Goal: Check status: Check status

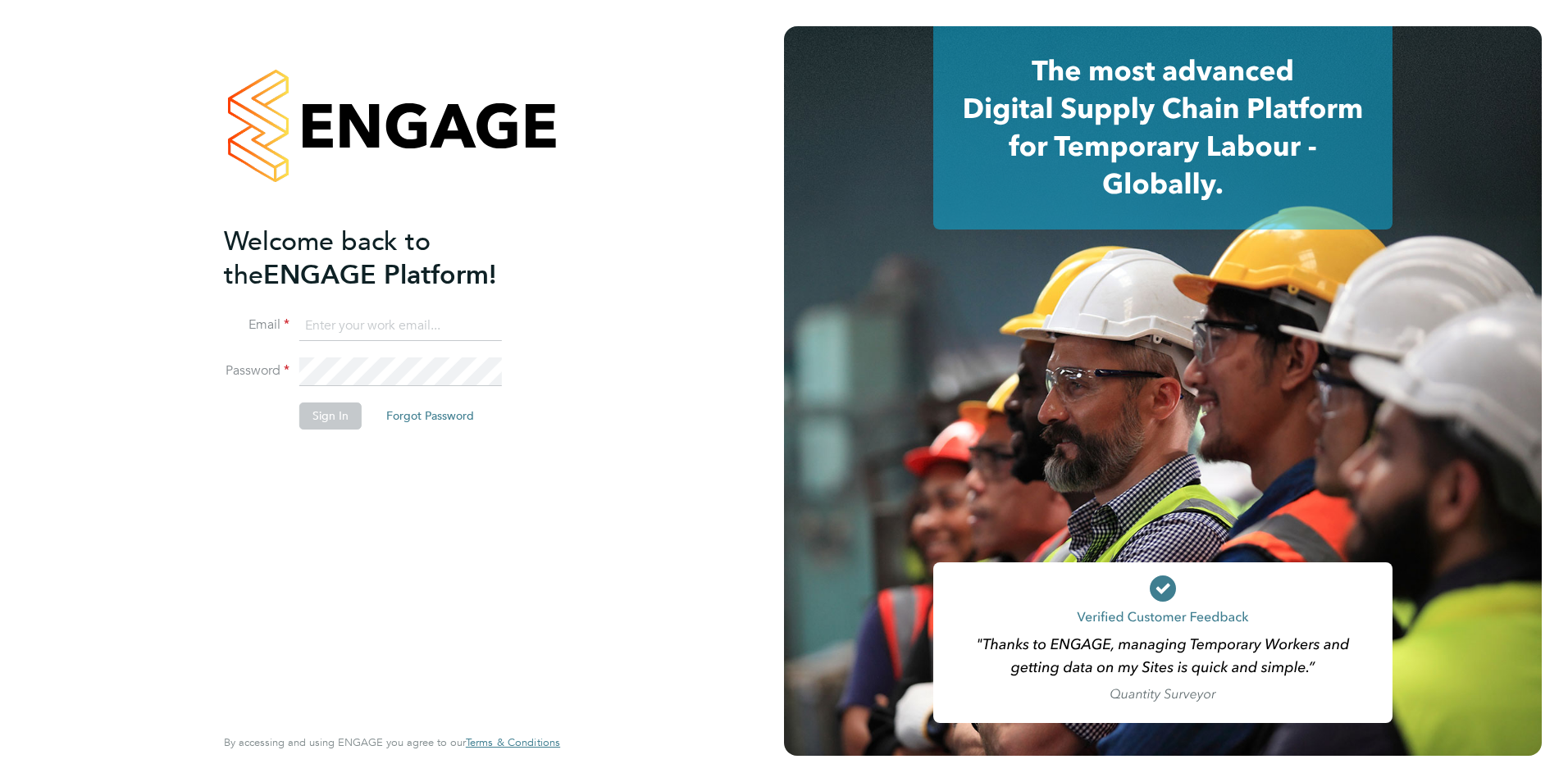
type input "[PERSON_NAME][EMAIL_ADDRESS][PERSON_NAME][DOMAIN_NAME]"
click at [328, 418] on button "Sign In" at bounding box center [330, 415] width 62 height 26
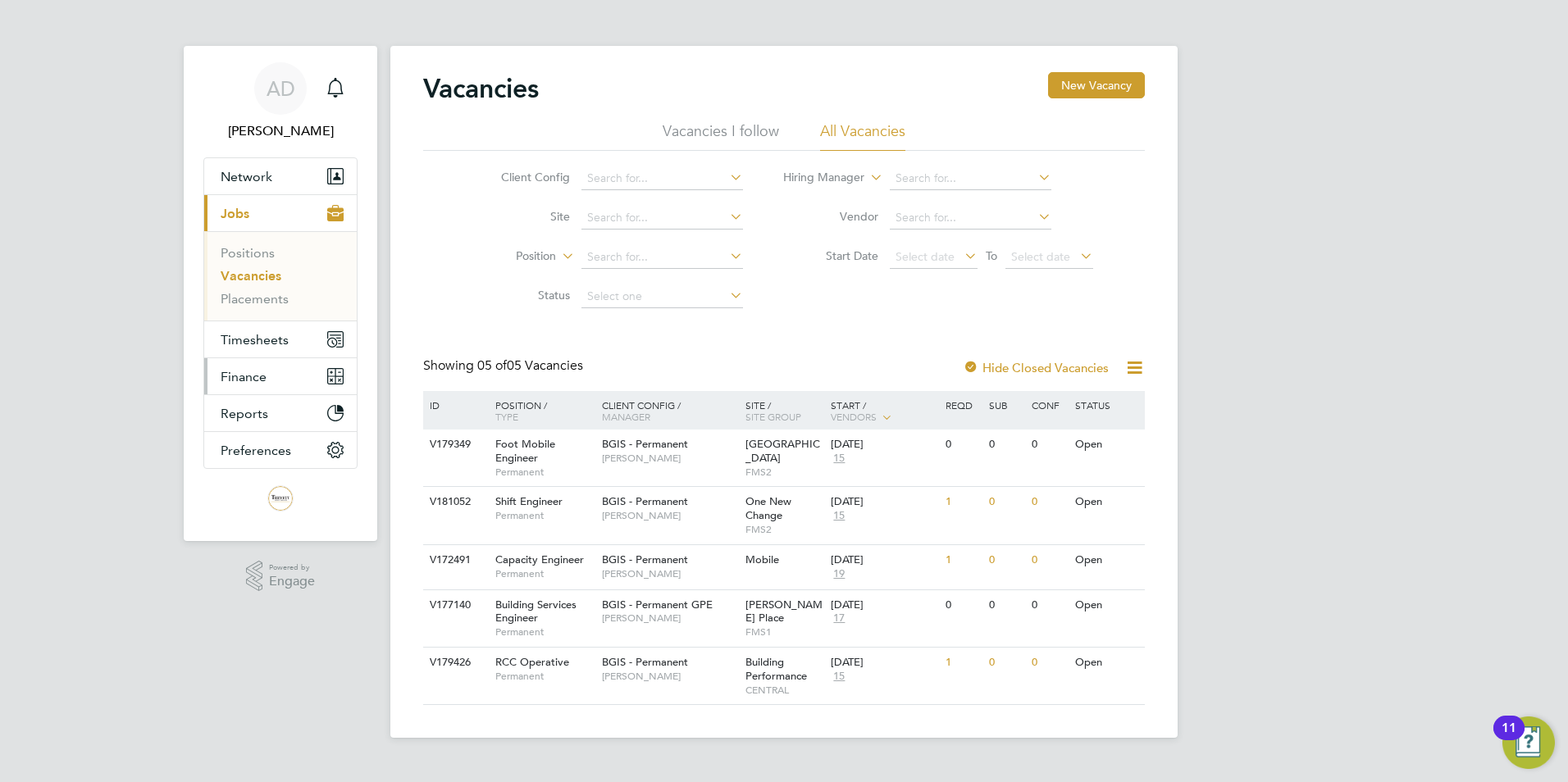
click at [250, 379] on span "Finance" at bounding box center [243, 377] width 45 height 15
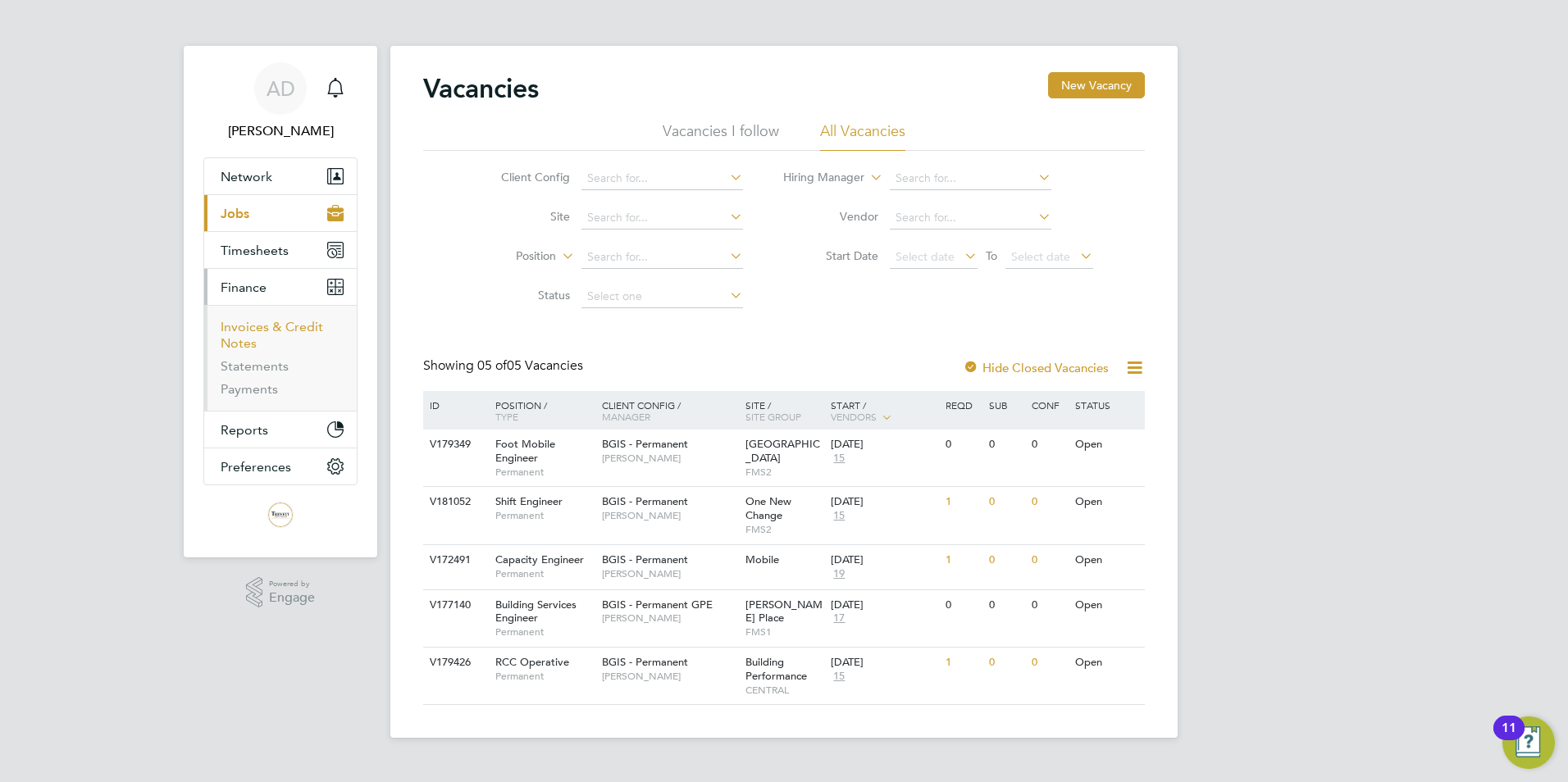
click at [254, 331] on link "Invoices & Credit Notes" at bounding box center [272, 335] width 103 height 32
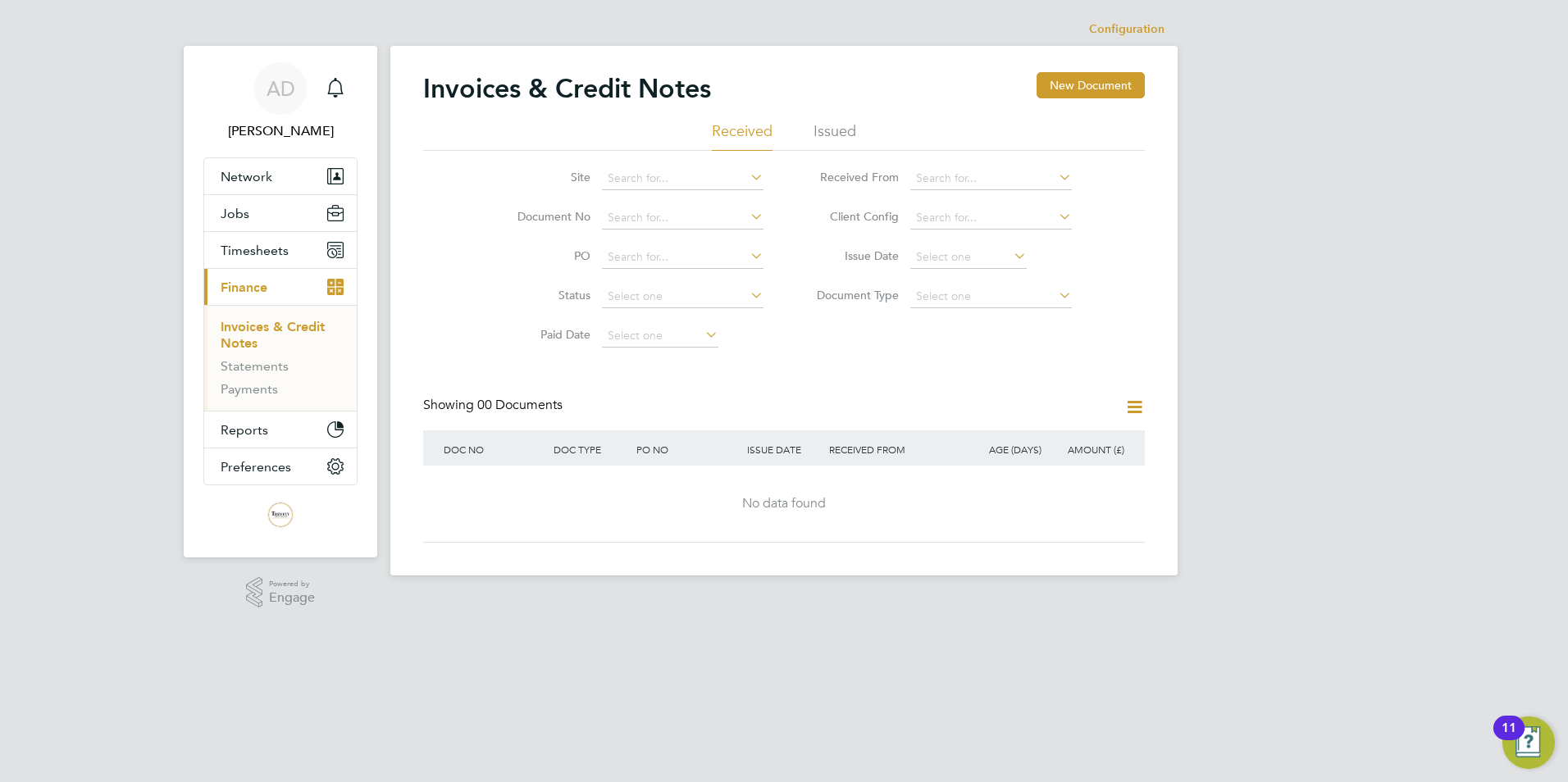
click at [832, 133] on li "Issued" at bounding box center [834, 136] width 43 height 29
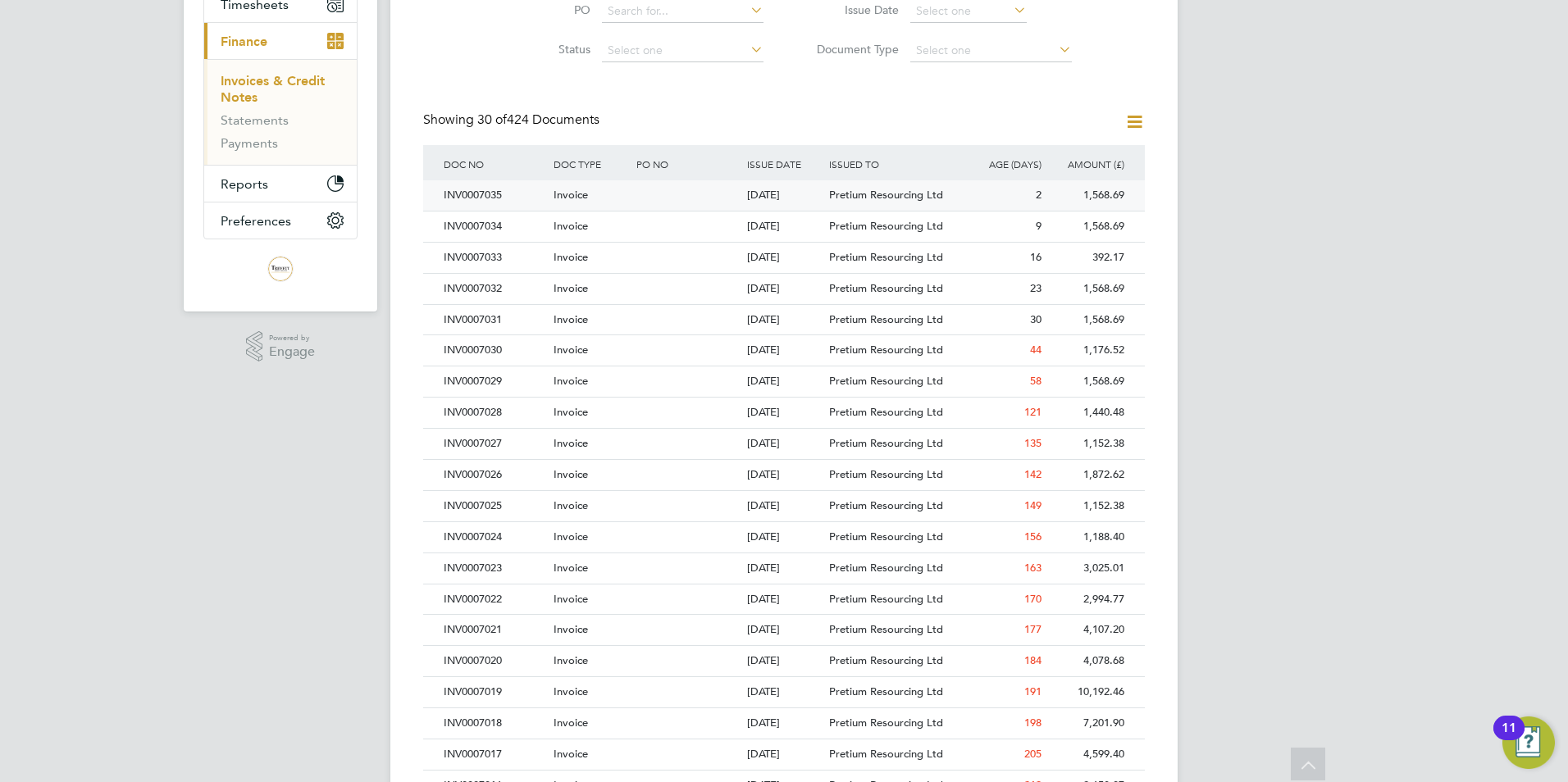
click at [1102, 195] on div "1,568.69" at bounding box center [1087, 196] width 83 height 30
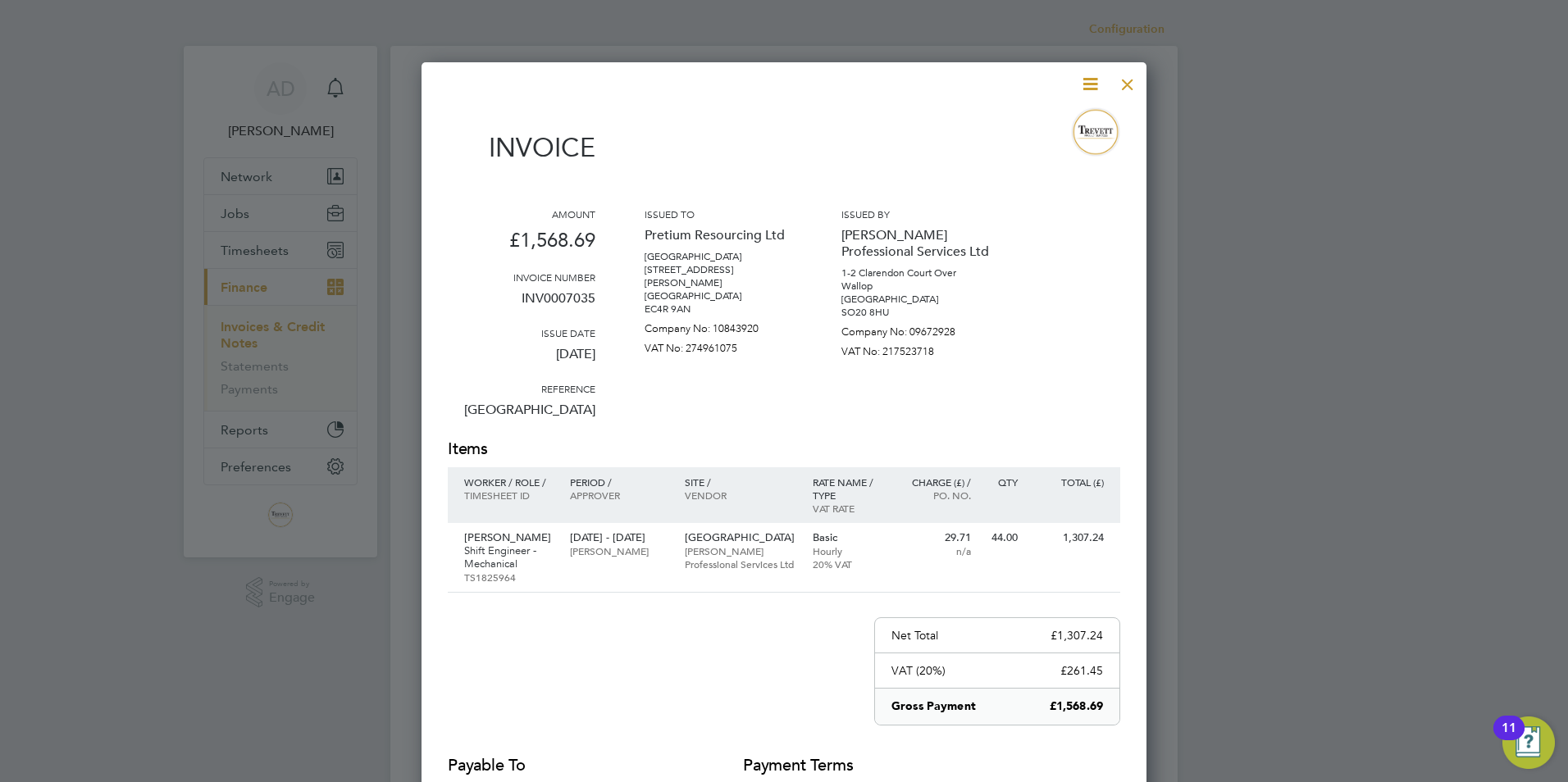
click at [1125, 84] on div at bounding box center [1127, 80] width 29 height 29
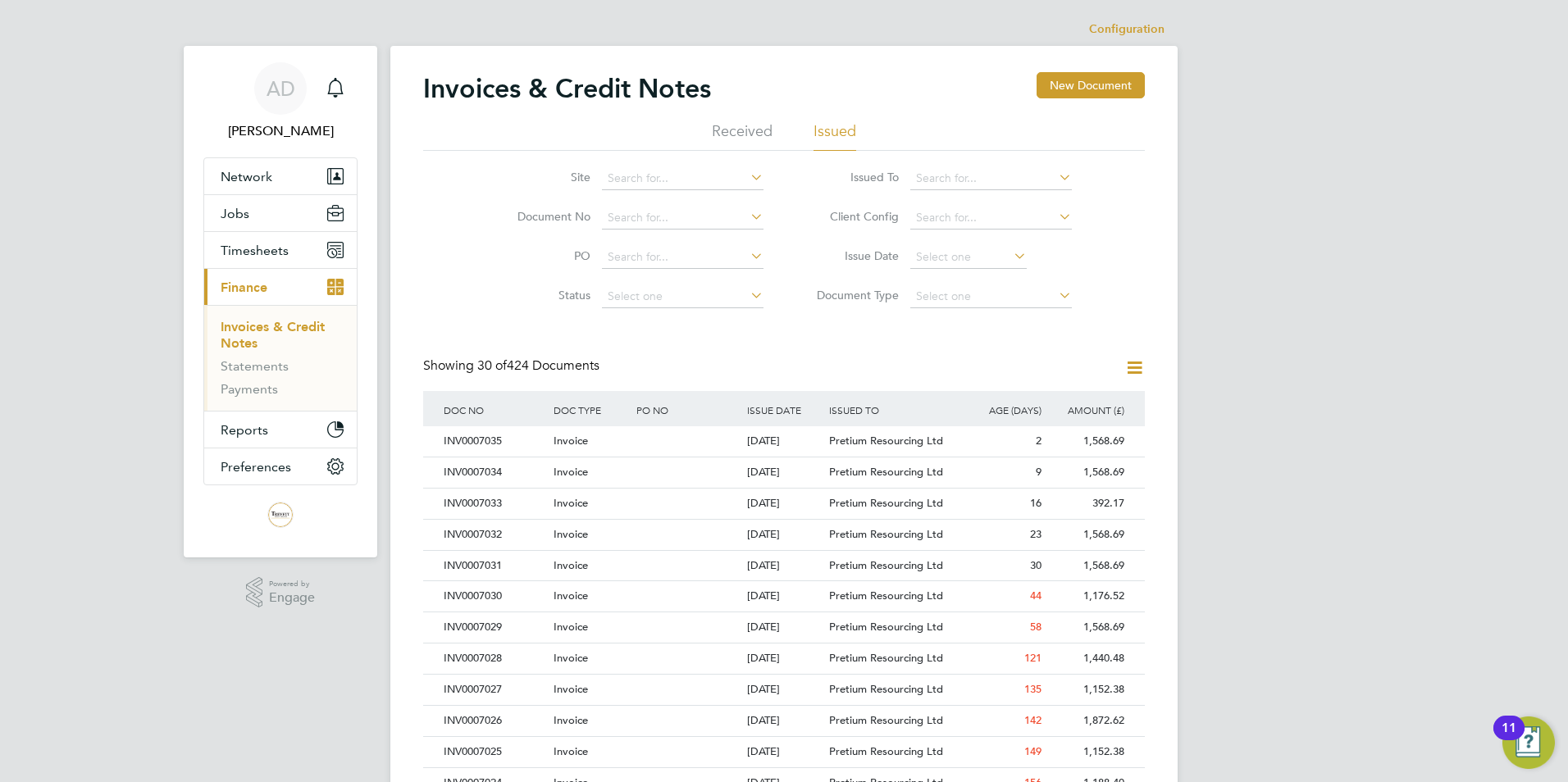
click at [122, 153] on div "AD Alison Dauwalder Notifications Applications: Network Businesses Sites Worker…" at bounding box center [784, 733] width 1568 height 1466
